Goal: Use online tool/utility: Utilize a website feature to perform a specific function

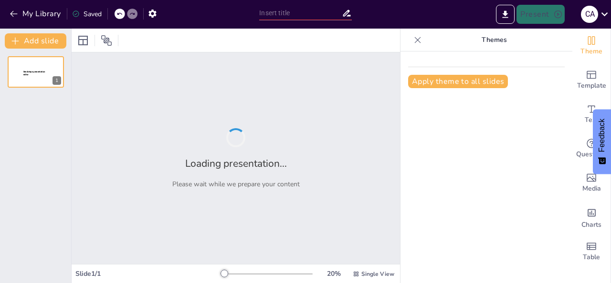
type input "Globalización: Conectando Mundos y Culturas"
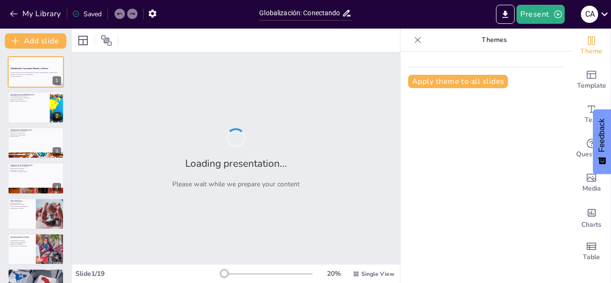
checkbox input "true"
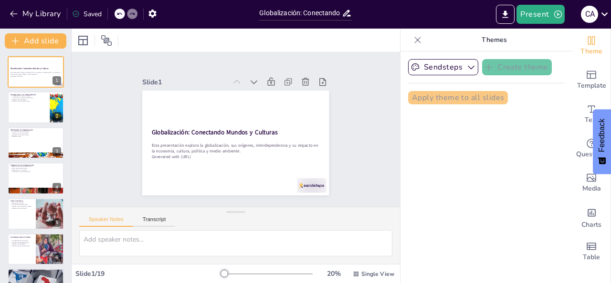
checkbox input "true"
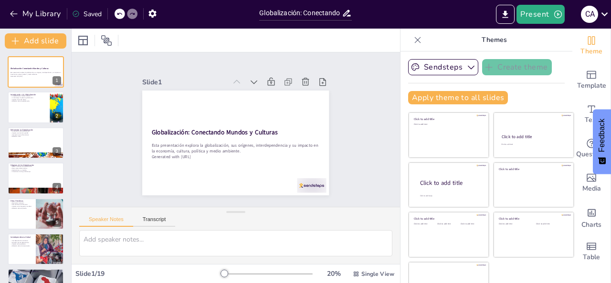
checkbox input "true"
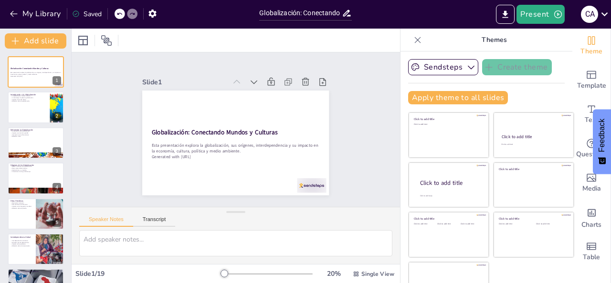
checkbox input "true"
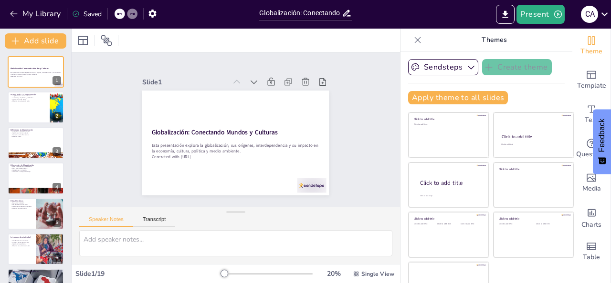
checkbox input "true"
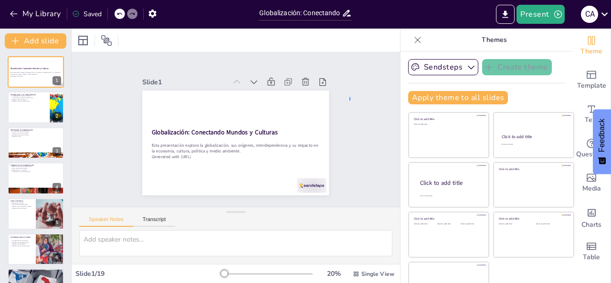
click at [349, 102] on div "Slide 1 Globalización: Conectando Mundos y Culturas Esta presentación explora l…" at bounding box center [235, 130] width 356 height 318
checkbox input "true"
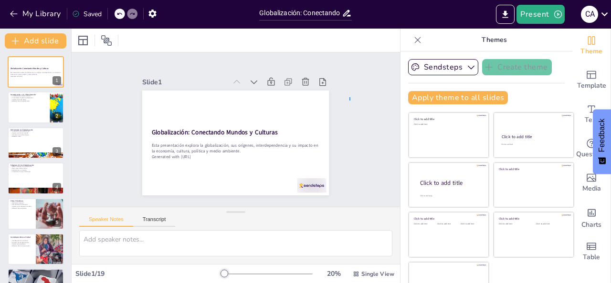
checkbox input "true"
click at [507, 13] on icon "Export to PowerPoint" at bounding box center [505, 13] width 6 height 7
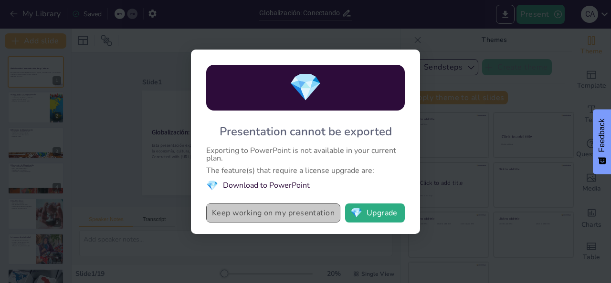
click at [257, 217] on button "Keep working on my presentation" at bounding box center [273, 213] width 134 height 19
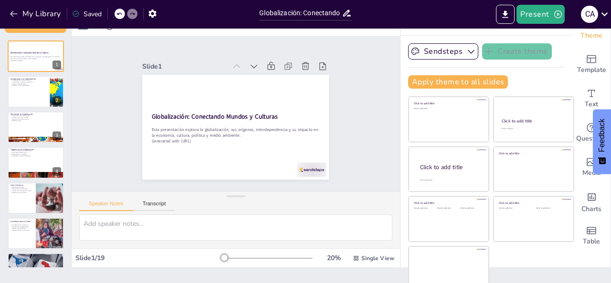
scroll to position [23, 0]
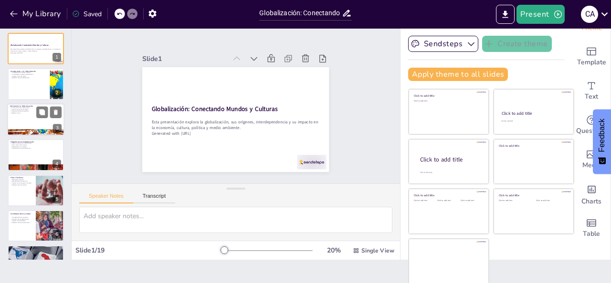
checkbox input "true"
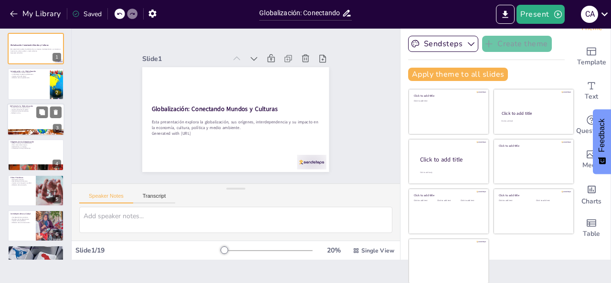
checkbox input "true"
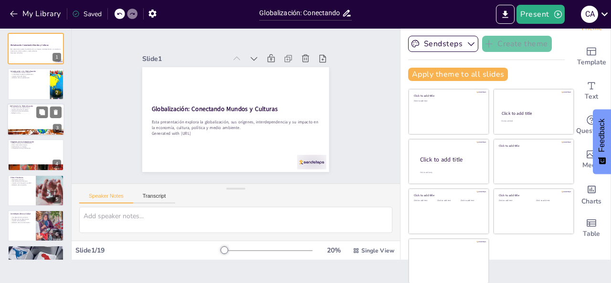
checkbox input "true"
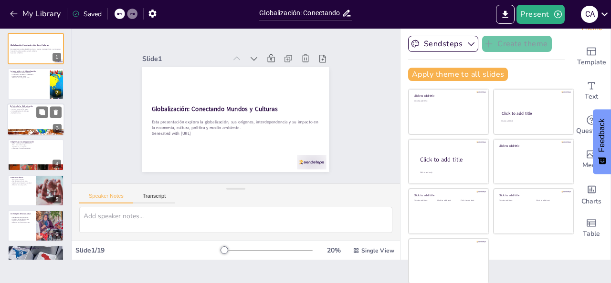
checkbox input "true"
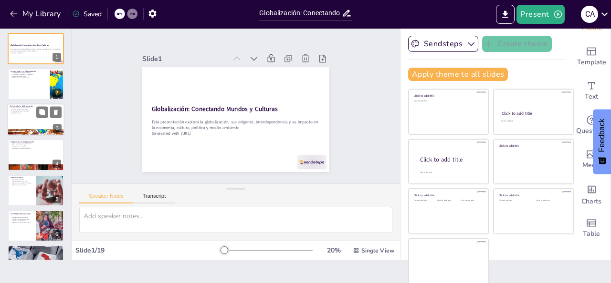
checkbox input "true"
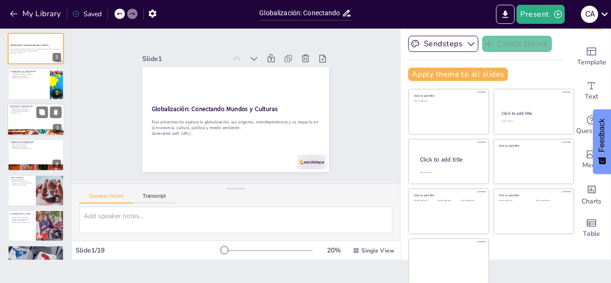
checkbox input "true"
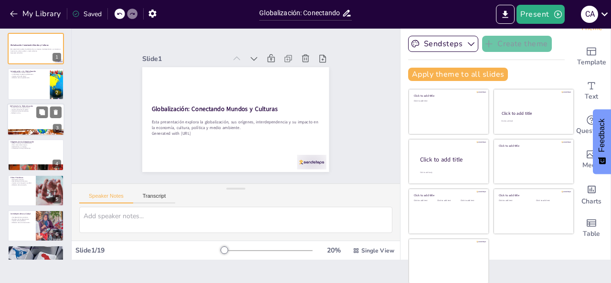
checkbox input "true"
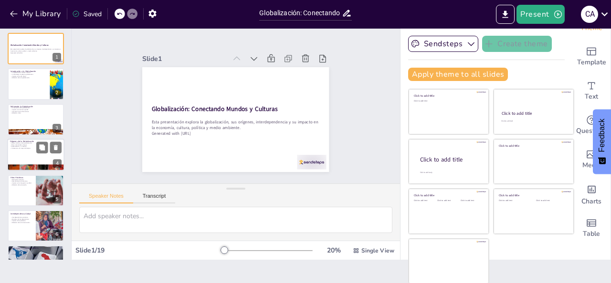
checkbox input "true"
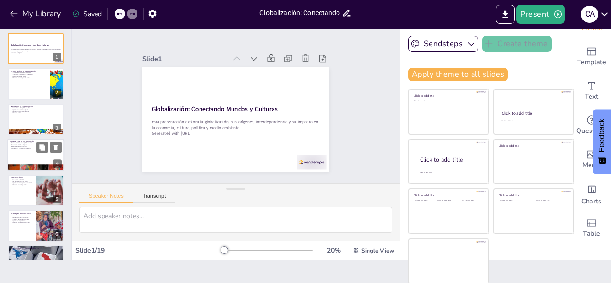
checkbox input "true"
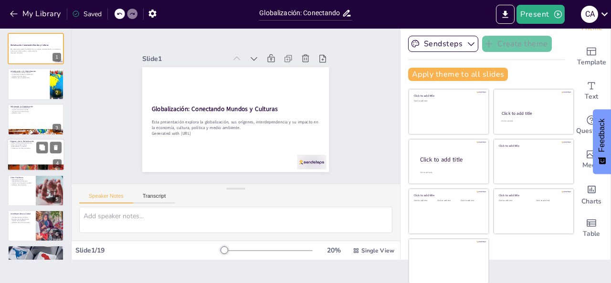
checkbox input "true"
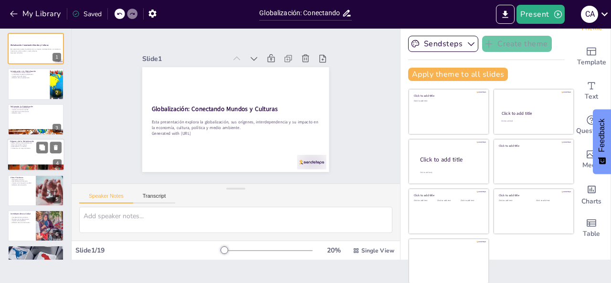
checkbox input "true"
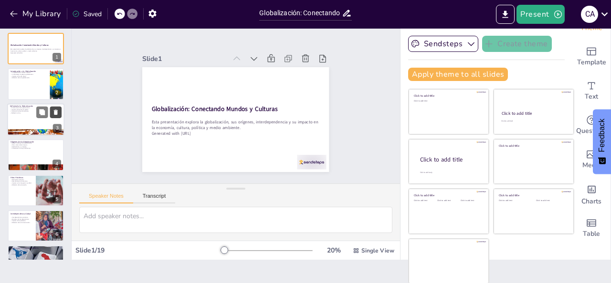
checkbox input "true"
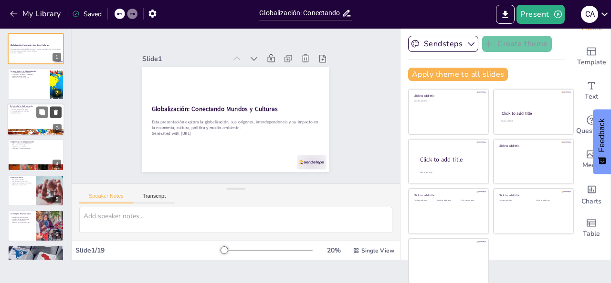
checkbox input "true"
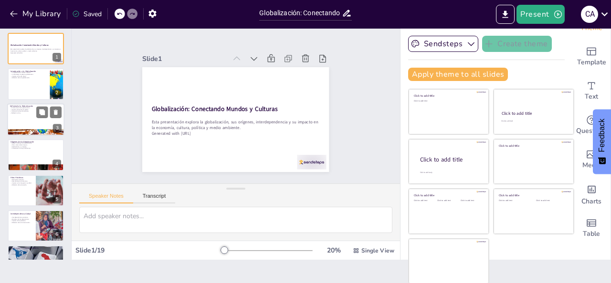
click at [48, 107] on div at bounding box center [48, 111] width 25 height 11
type textarea "Comprender las dimensiones de la globalización es esencial para apreciar su com…"
checkbox input "true"
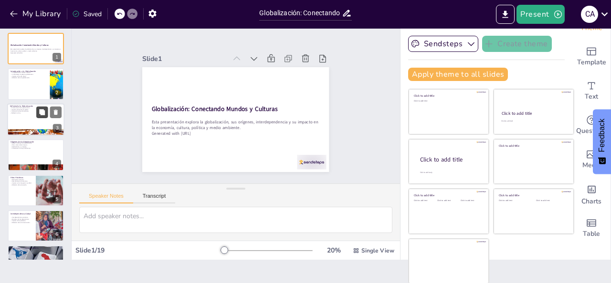
checkbox input "true"
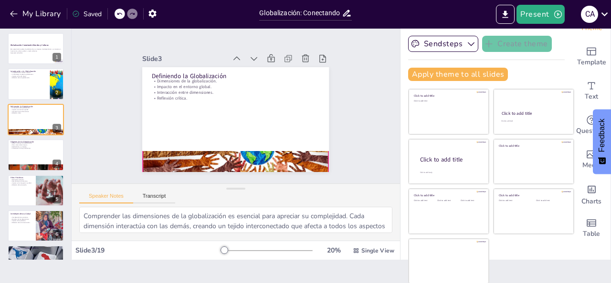
checkbox input "true"
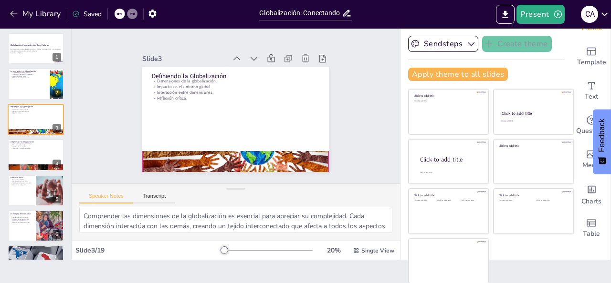
checkbox input "true"
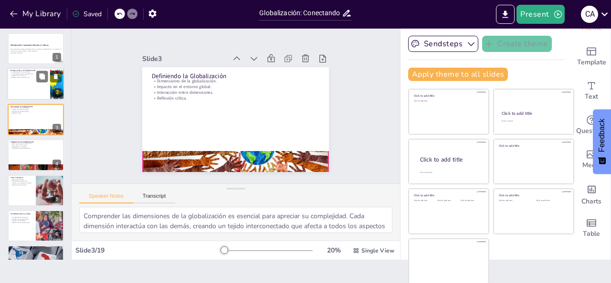
checkbox input "true"
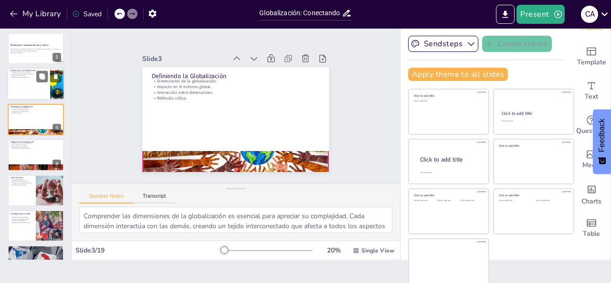
drag, startPoint x: 37, startPoint y: 86, endPoint x: 19, endPoint y: 133, distance: 49.7
click at [37, 86] on div at bounding box center [35, 84] width 57 height 32
type textarea "La conexión entre culturas es uno de los aspectos más fascinantes de la globali…"
checkbox input "true"
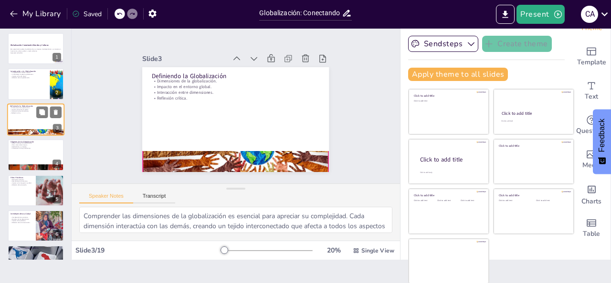
checkbox input "true"
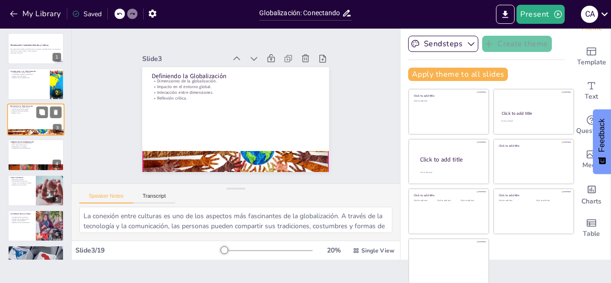
checkbox input "true"
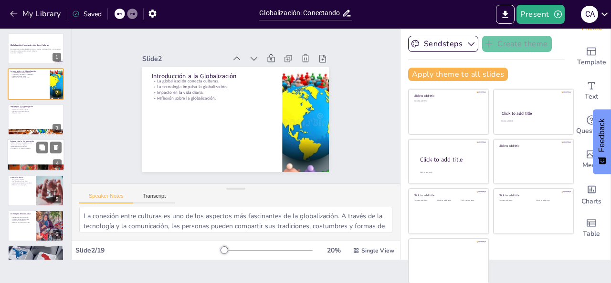
checkbox input "true"
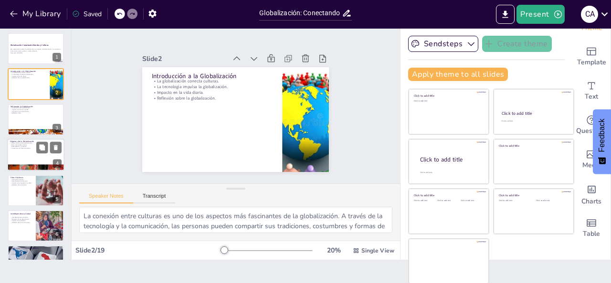
checkbox input "true"
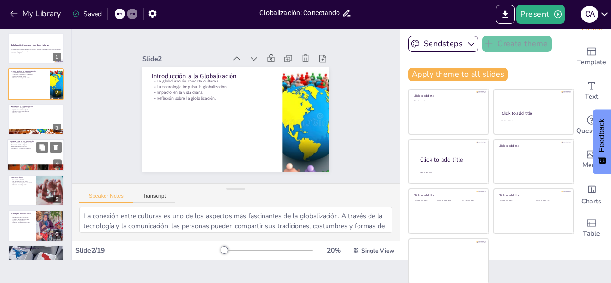
checkbox input "true"
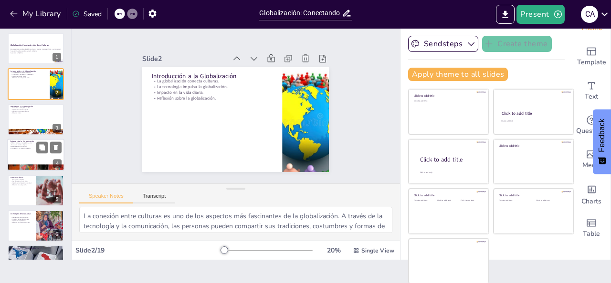
checkbox input "true"
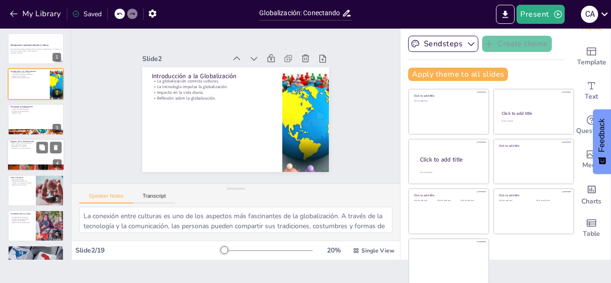
click at [18, 149] on div at bounding box center [35, 155] width 57 height 32
type textarea "Las raíces históricas de la globalización son fascinantes y nos muestran que la…"
checkbox input "true"
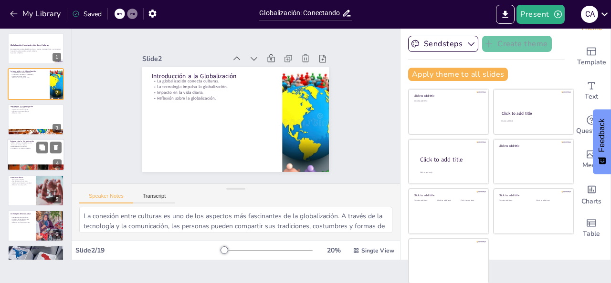
checkbox input "true"
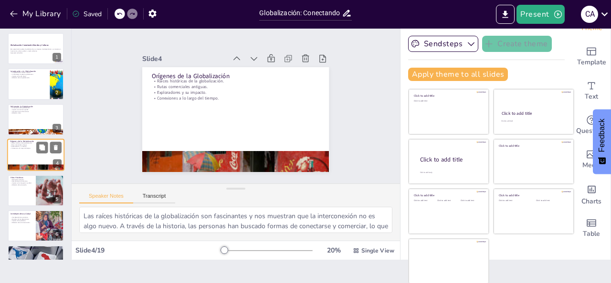
scroll to position [12, 0]
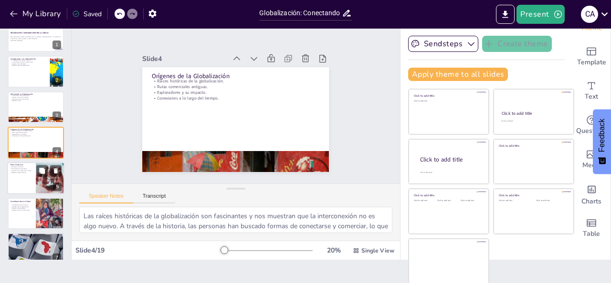
checkbox input "true"
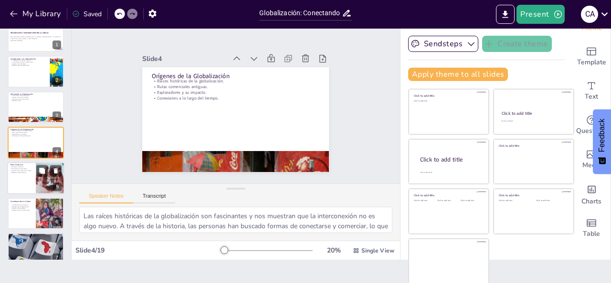
checkbox input "true"
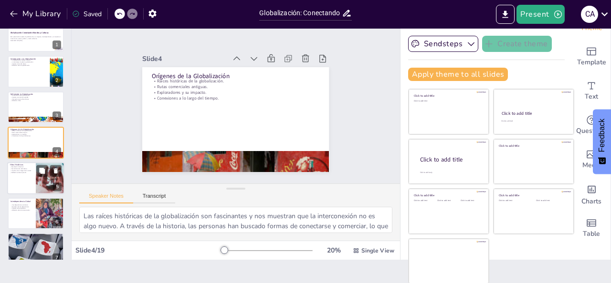
checkbox input "true"
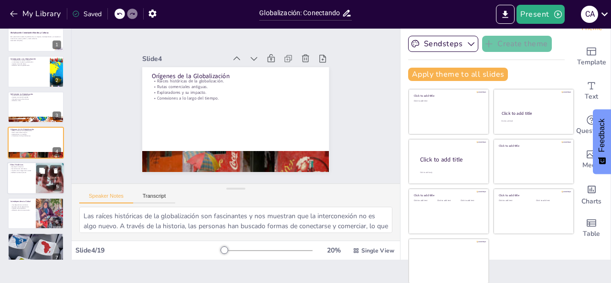
checkbox input "true"
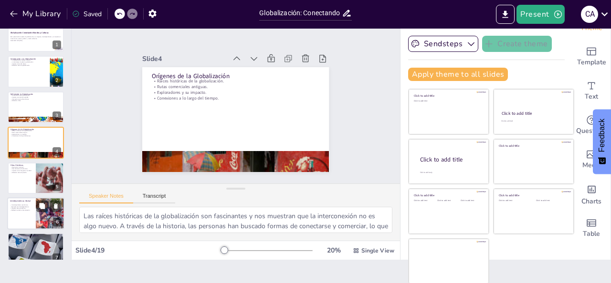
checkbox input "true"
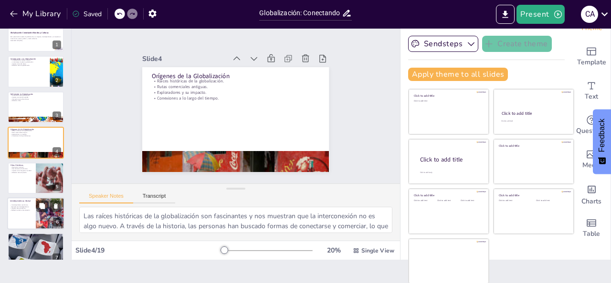
checkbox input "true"
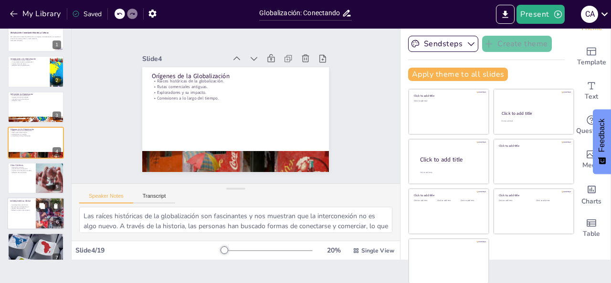
checkbox input "true"
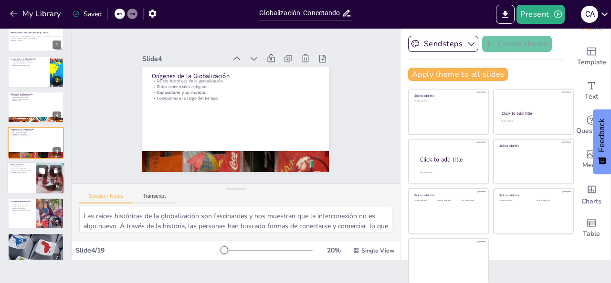
checkbox input "true"
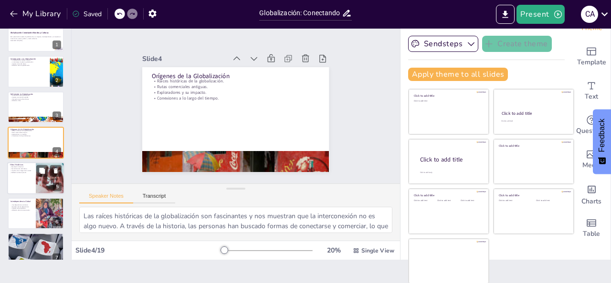
checkbox input "true"
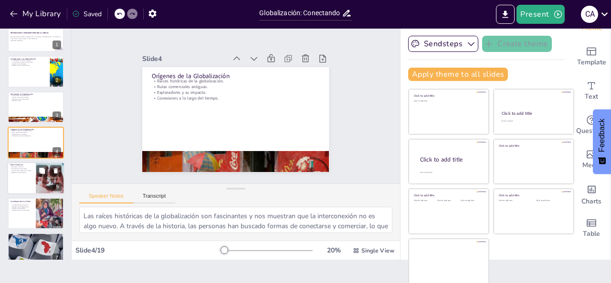
checkbox input "true"
click at [27, 170] on div "Revolución Industrial. Descubrimiento de [GEOGRAPHIC_DATA]. Impacto en la integ…" at bounding box center [21, 169] width 23 height 7
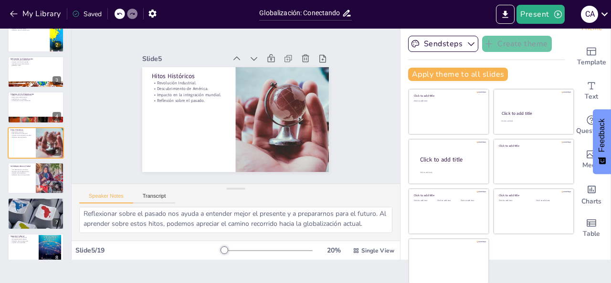
scroll to position [102, 0]
click at [39, 213] on div at bounding box center [35, 213] width 57 height 73
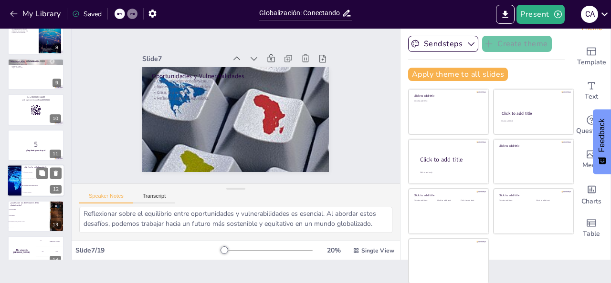
scroll to position [262, 0]
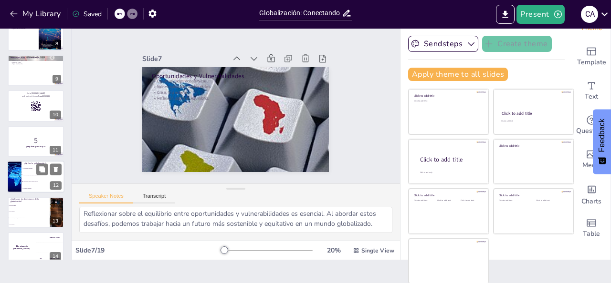
click at [28, 176] on li "Un proceso de intercambio cultural." at bounding box center [42, 175] width 43 height 7
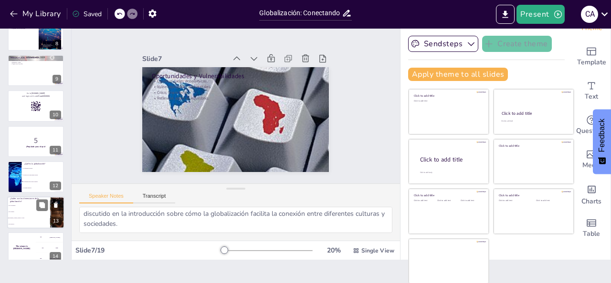
scroll to position [12, 0]
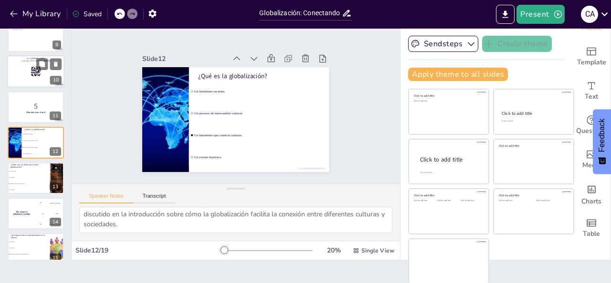
click at [35, 71] on rect at bounding box center [35, 71] width 0 height 0
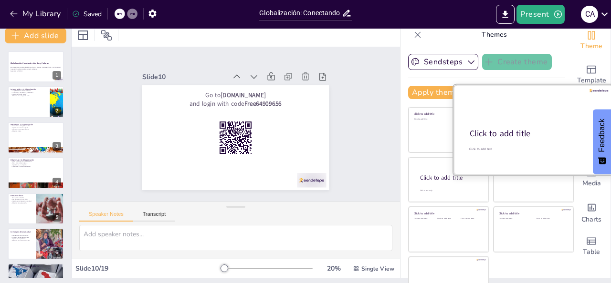
scroll to position [0, 0]
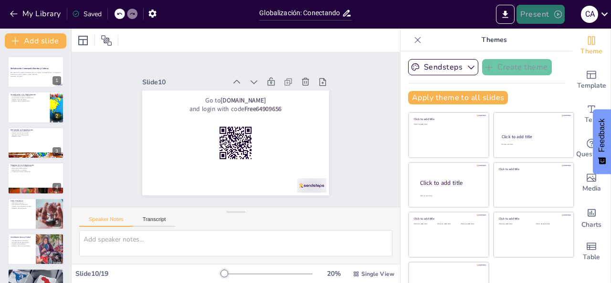
click at [549, 14] on button "Present" at bounding box center [540, 14] width 48 height 19
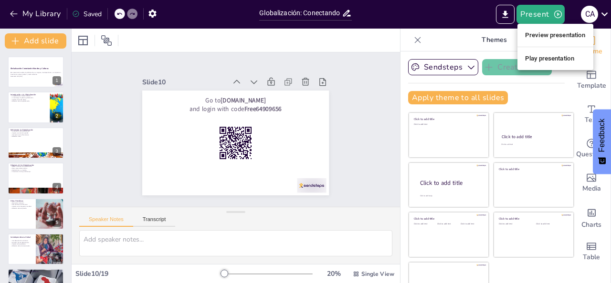
click at [547, 61] on li "Play presentation" at bounding box center [555, 58] width 76 height 15
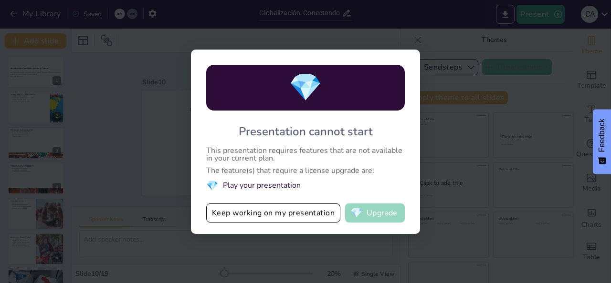
click at [381, 216] on button "💎 Upgrade" at bounding box center [375, 213] width 60 height 19
